Goal: Task Accomplishment & Management: Manage account settings

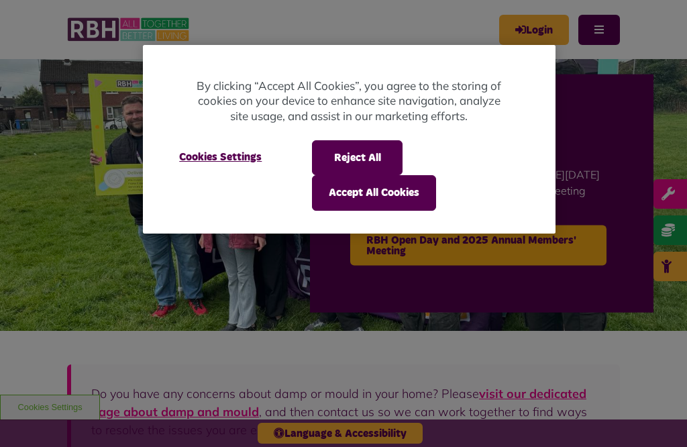
click at [363, 194] on button "Accept All Cookies" at bounding box center [374, 192] width 124 height 35
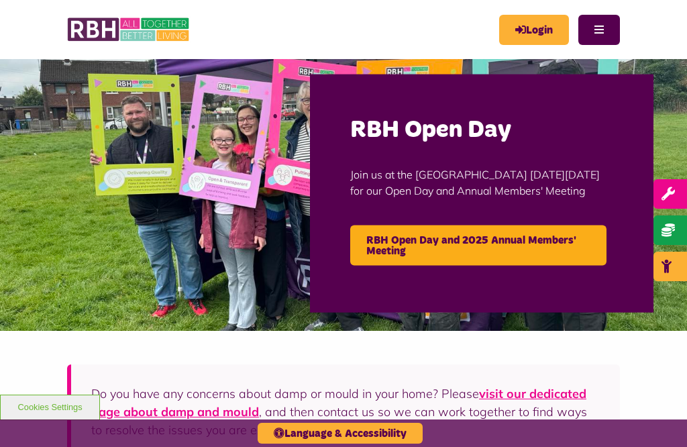
click at [535, 21] on link "Login" at bounding box center [534, 30] width 70 height 30
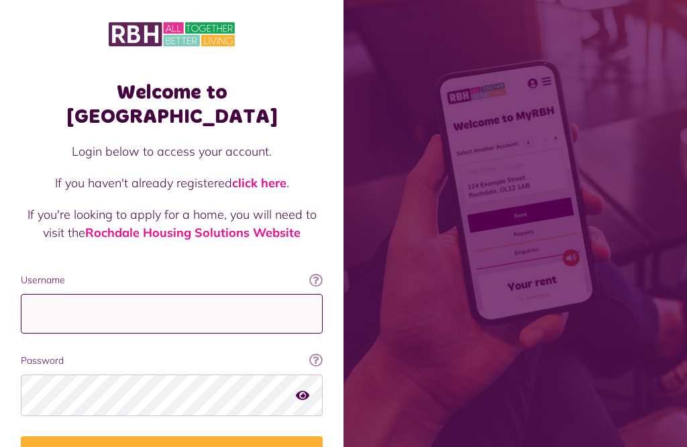
click at [44, 294] on input "Username" at bounding box center [172, 314] width 302 height 40
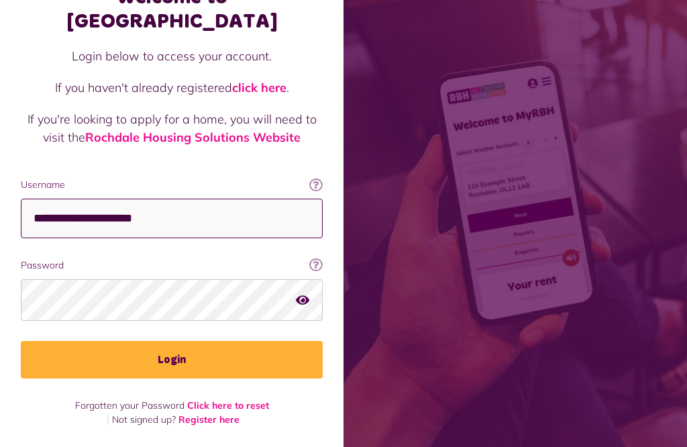
scroll to position [290, 0]
type input "**********"
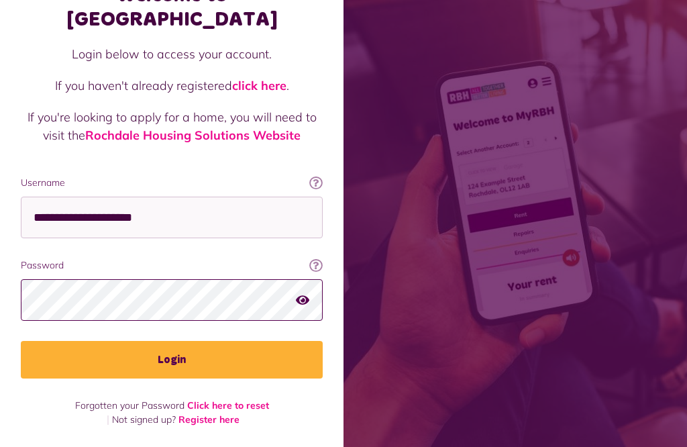
scroll to position [284, 0]
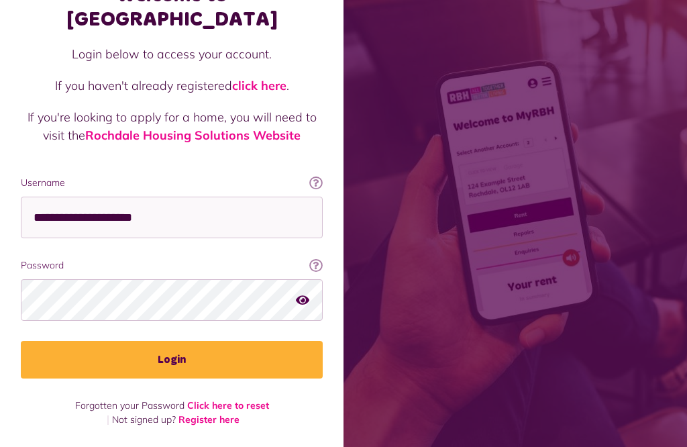
click at [186, 341] on button "Login" at bounding box center [172, 360] width 302 height 38
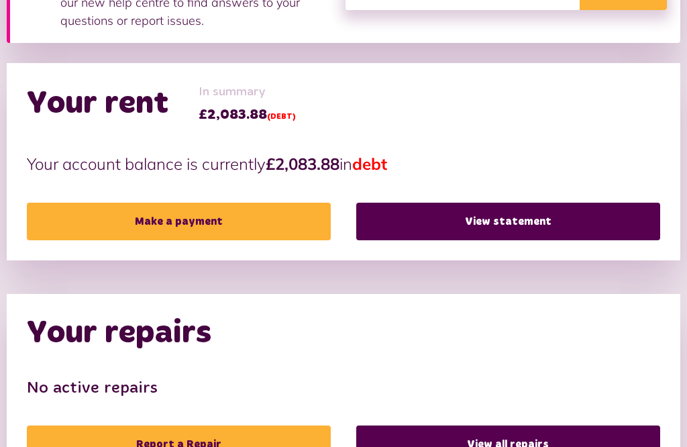
scroll to position [266, 0]
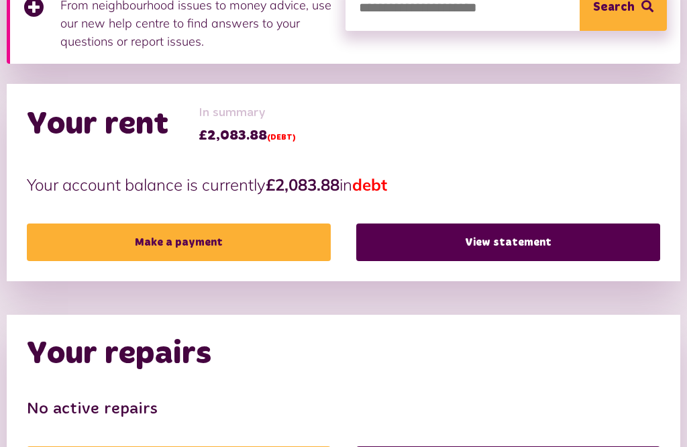
click at [504, 240] on link "View statement" at bounding box center [508, 242] width 304 height 38
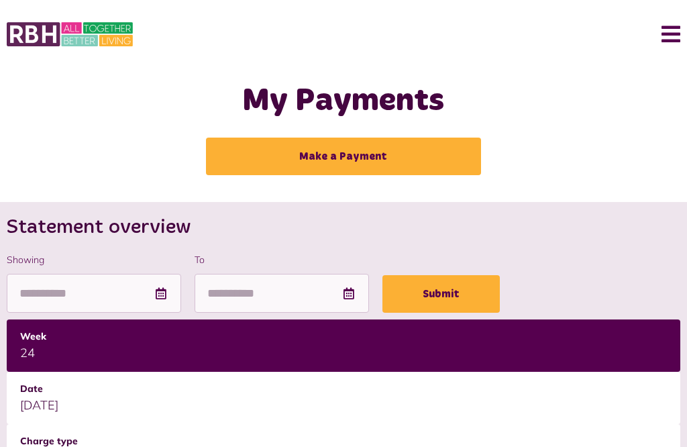
click at [677, 32] on button "Menu" at bounding box center [665, 34] width 29 height 42
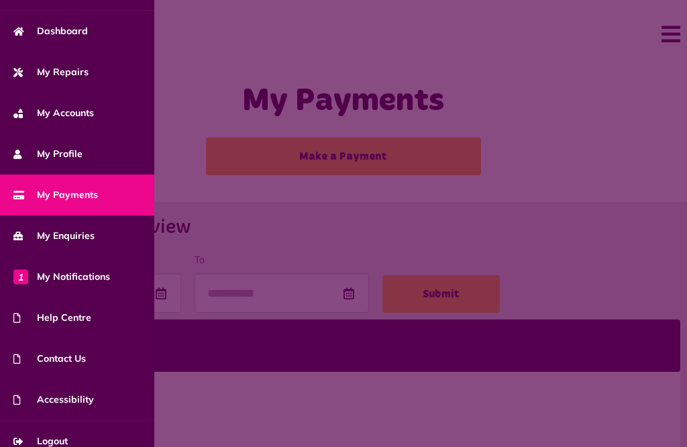
scroll to position [83, 0]
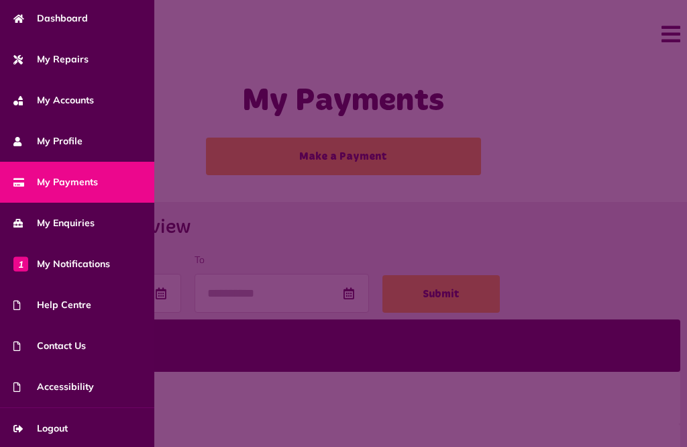
click at [57, 433] on link "Logout" at bounding box center [77, 428] width 154 height 41
